Goal: Task Accomplishment & Management: Use online tool/utility

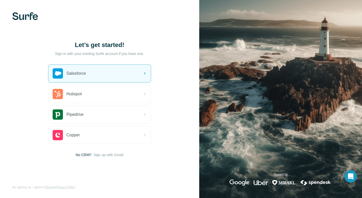
click at [119, 78] on div "Salesforce" at bounding box center [100, 73] width 102 height 17
